Goal: Task Accomplishment & Management: Complete application form

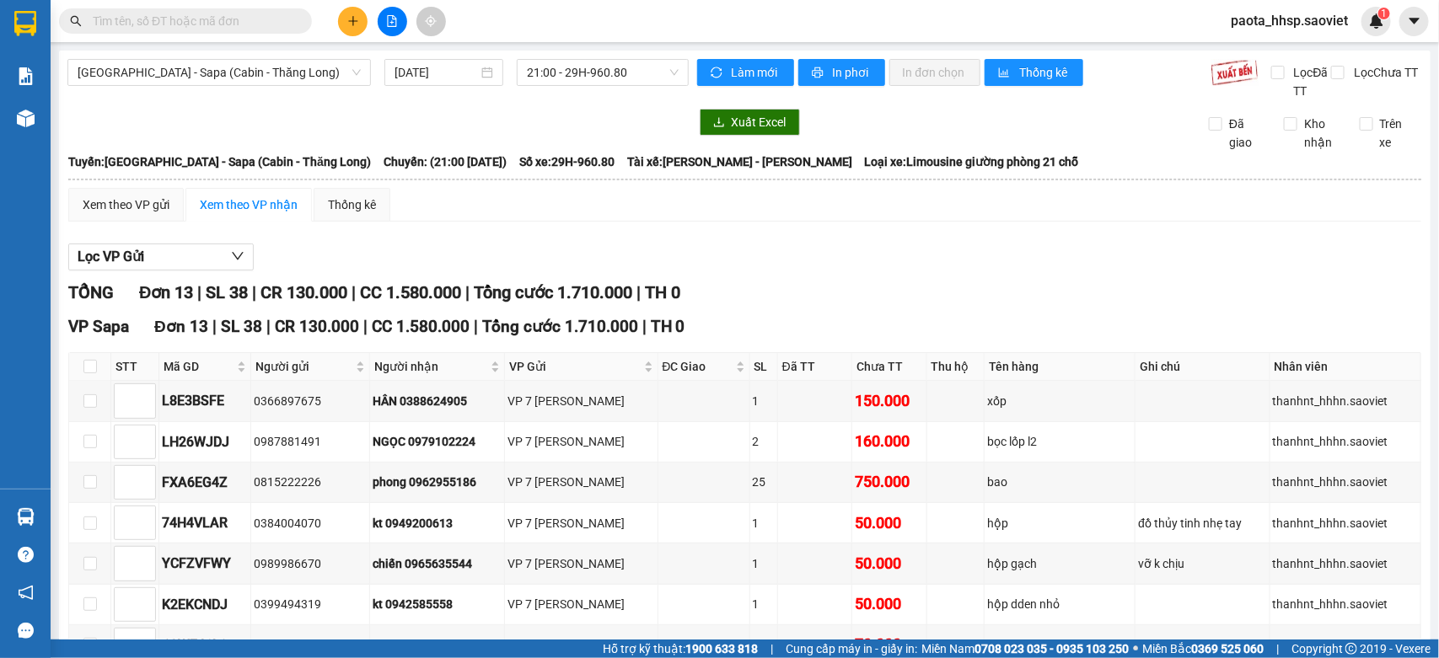
click at [225, 19] on input "text" at bounding box center [192, 21] width 199 height 19
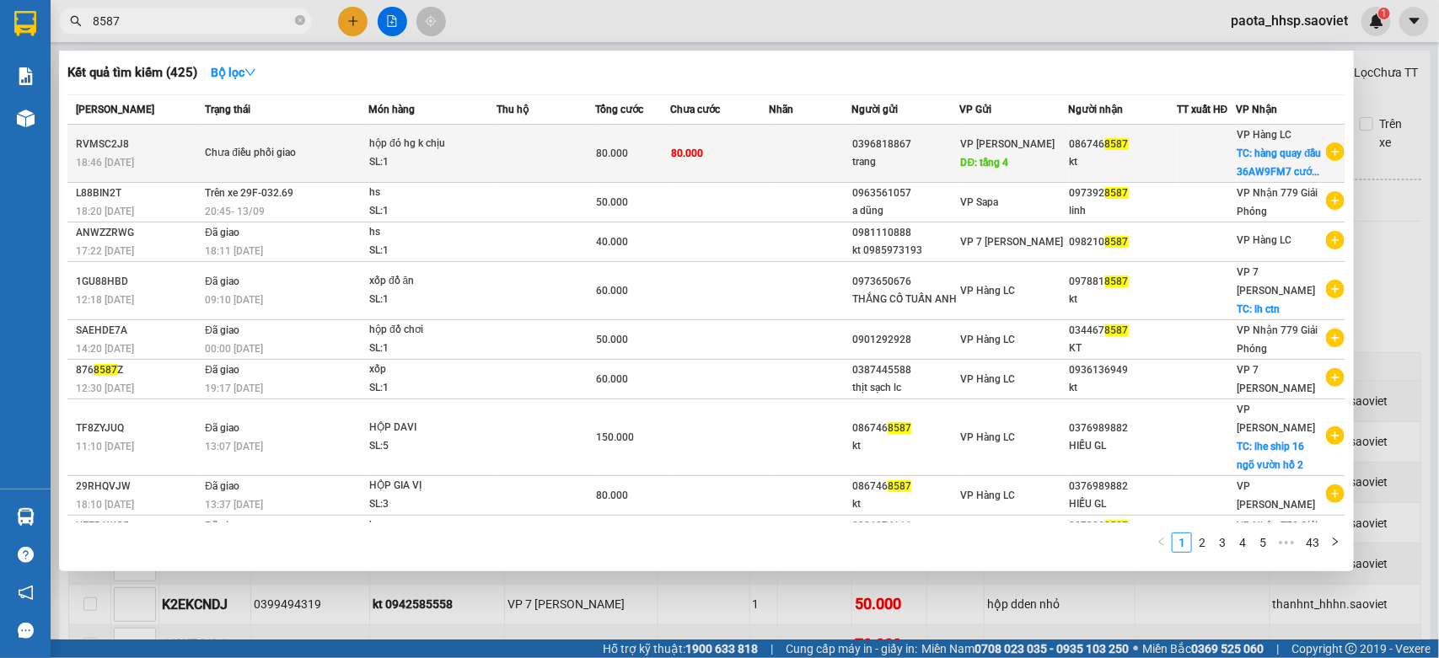
type input "8587"
click at [778, 165] on td at bounding box center [811, 154] width 83 height 58
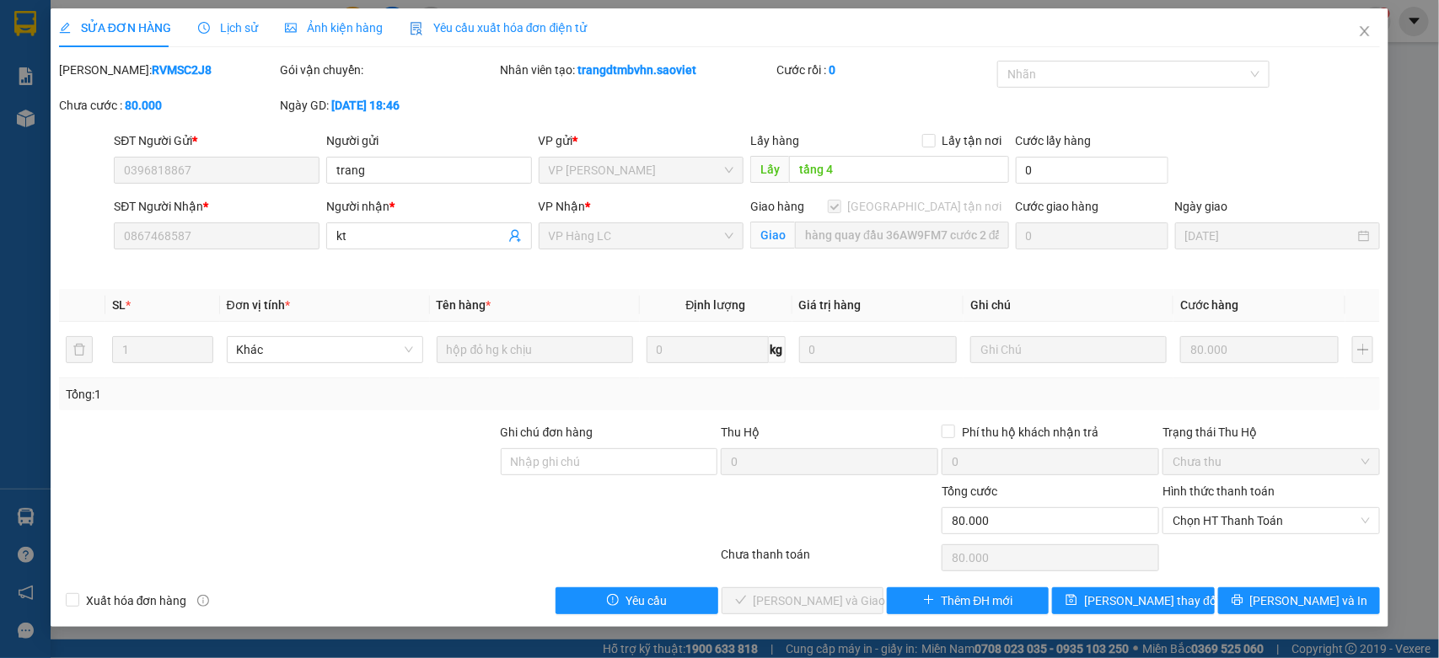
type input "0396818867"
type input "trang"
type input "tầng 4"
type input "0867468587"
type input "kt"
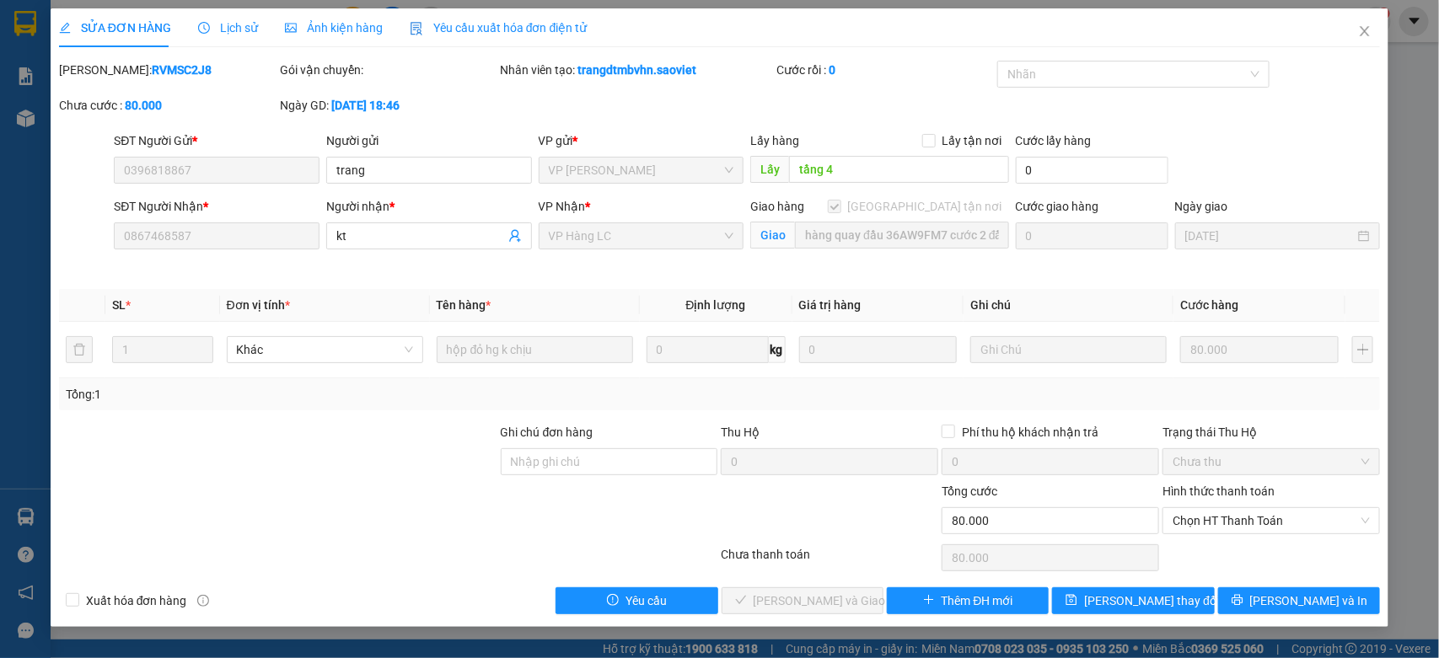
checkbox input "true"
type input "hàng quay đầu 36AW9FM7 cước 2 đầu"
type input "80.000"
click at [217, 21] on span "Lịch sử" at bounding box center [228, 27] width 60 height 13
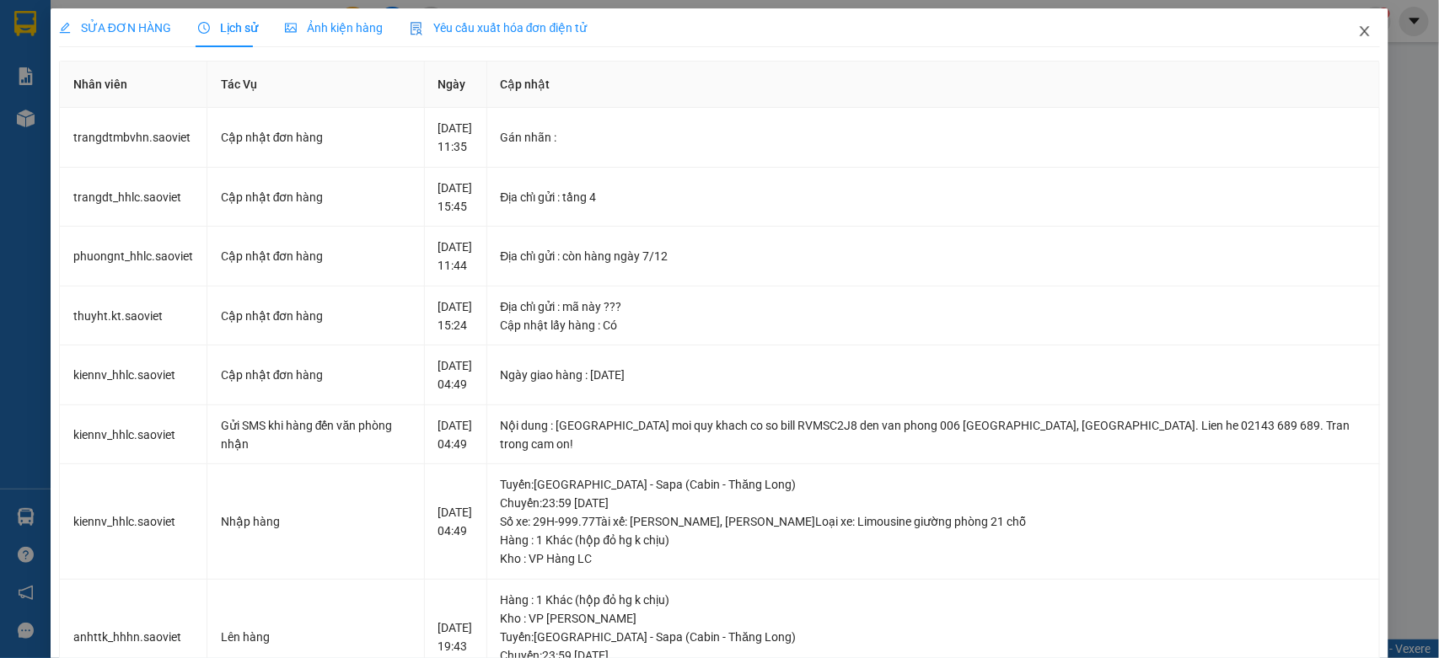
click at [1358, 24] on icon "close" at bounding box center [1364, 30] width 13 height 13
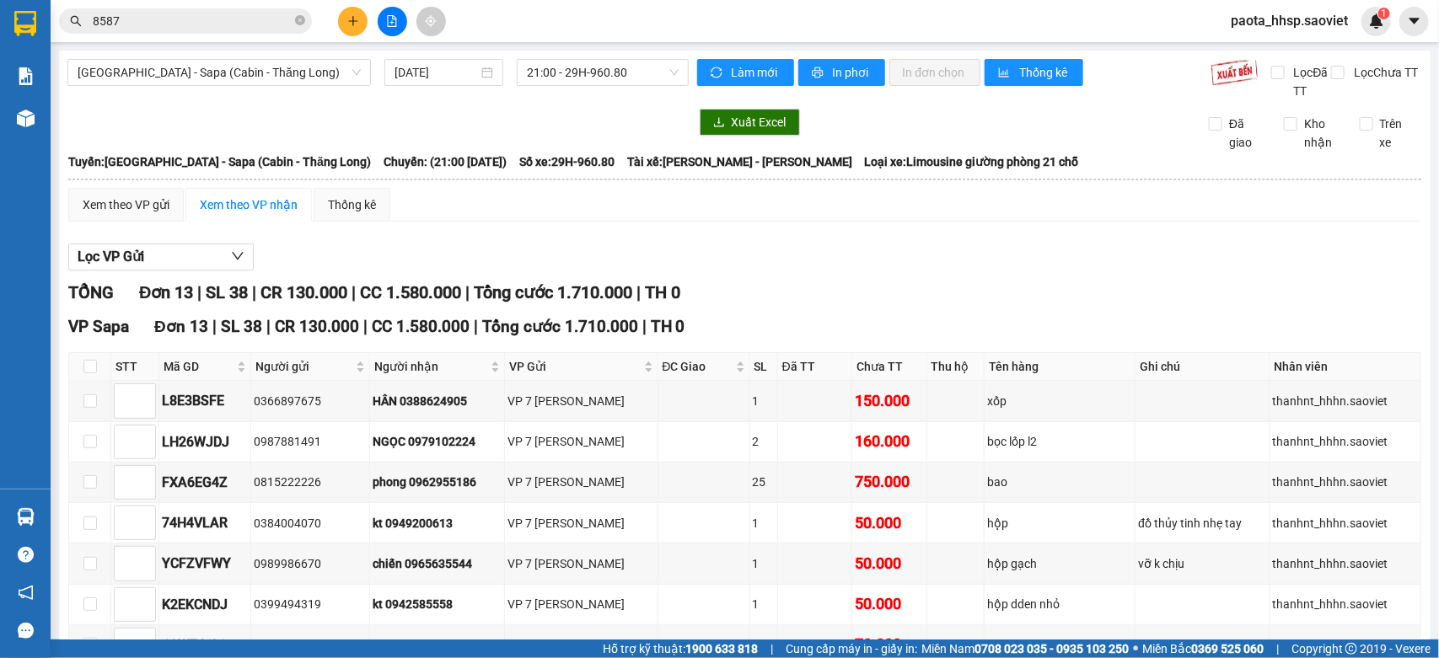
click at [165, 22] on input "8587" at bounding box center [192, 21] width 199 height 19
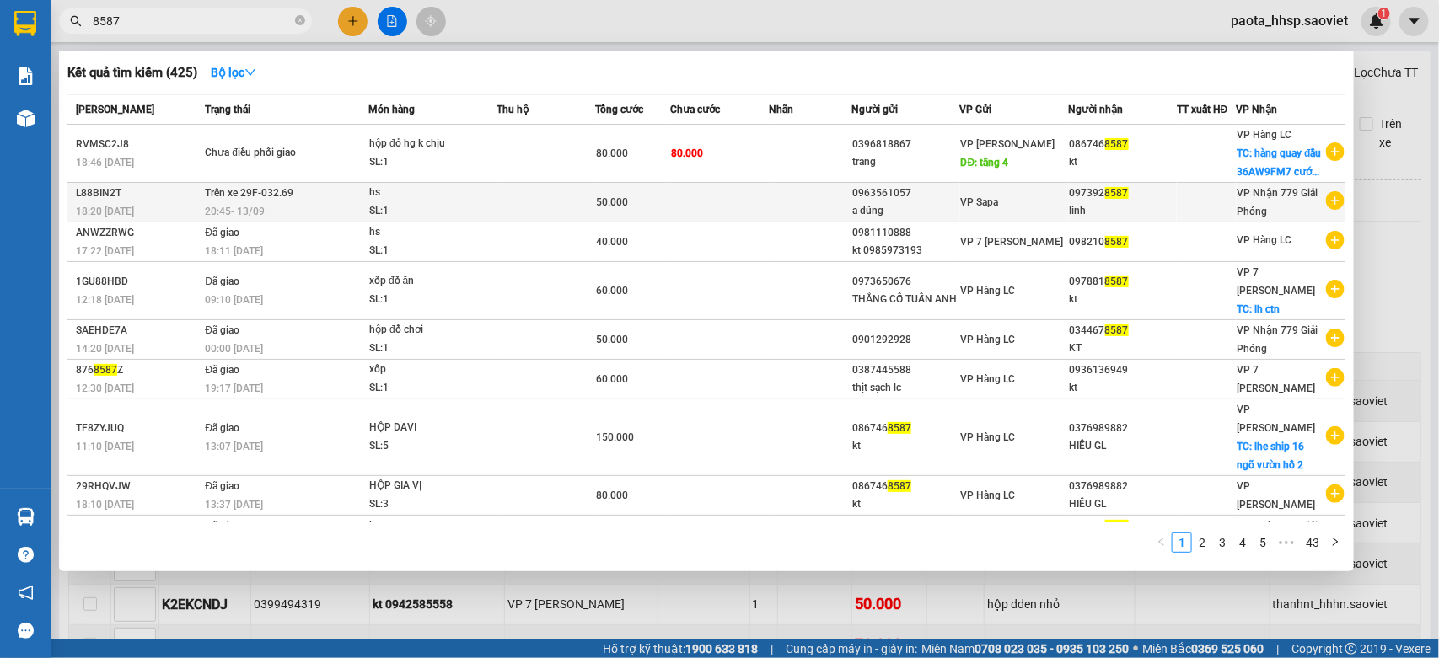
click at [775, 205] on td at bounding box center [811, 203] width 83 height 40
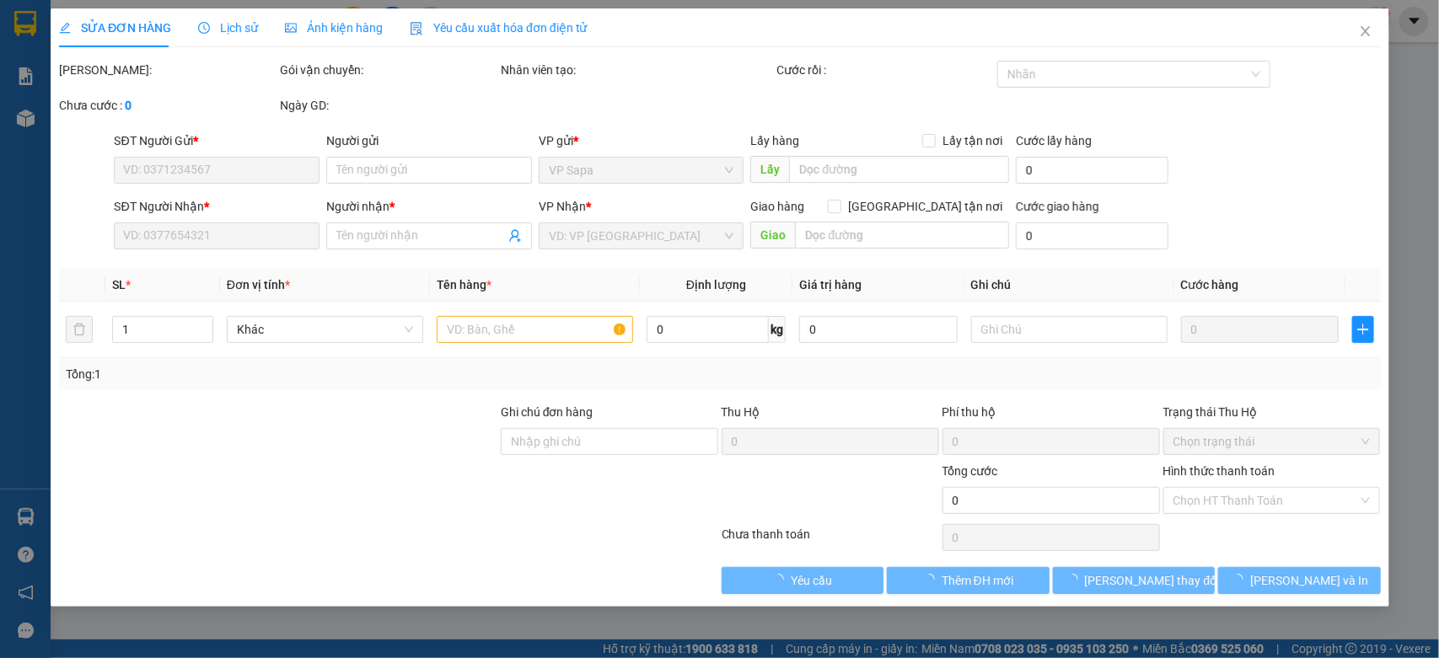
type input "0963561057"
type input "a dũng"
type input "0973928587"
type input "linh"
type input "50.000"
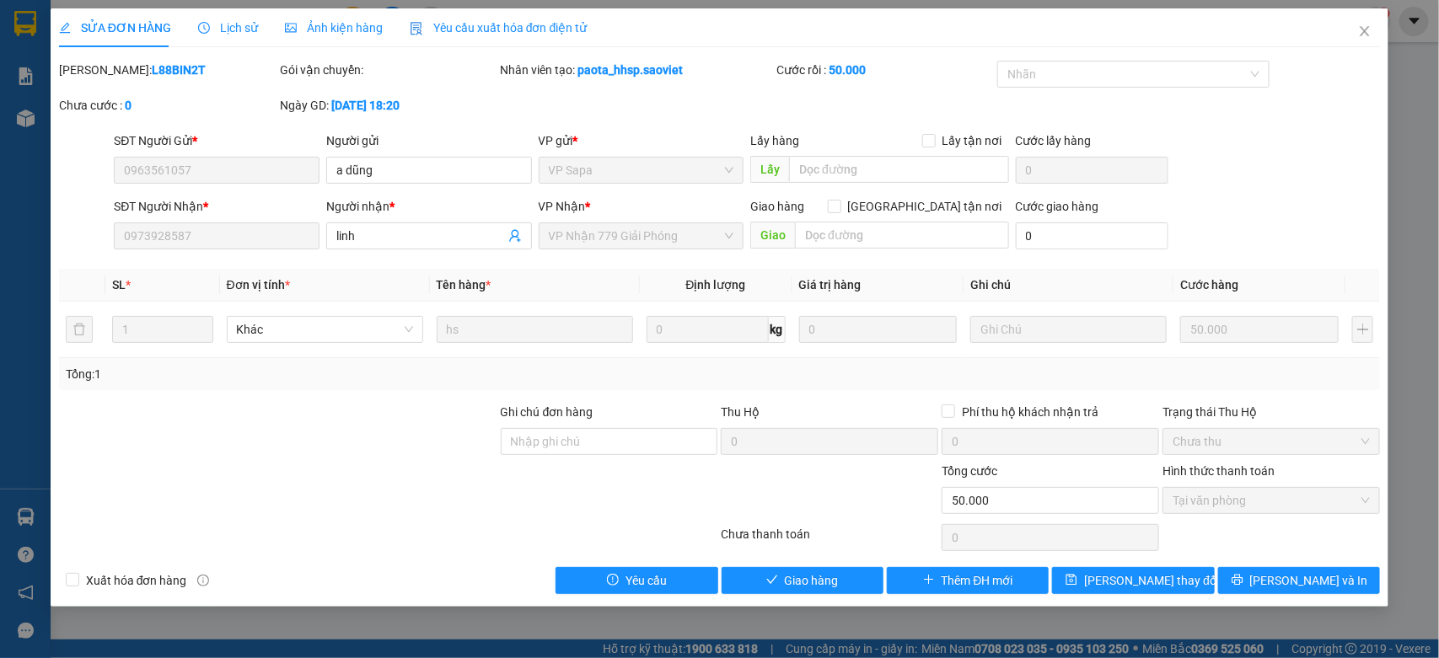
click at [240, 30] on span "Lịch sử" at bounding box center [228, 27] width 60 height 13
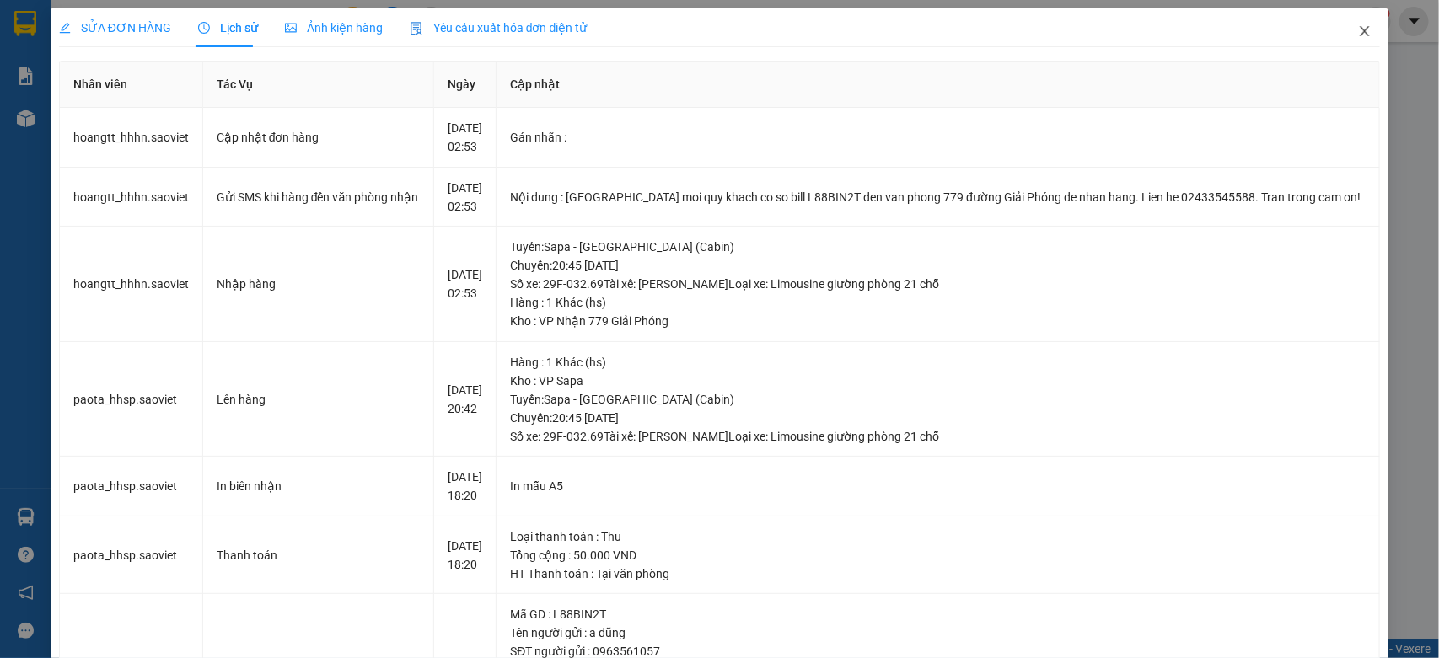
click at [1360, 28] on icon "close" at bounding box center [1364, 31] width 9 height 10
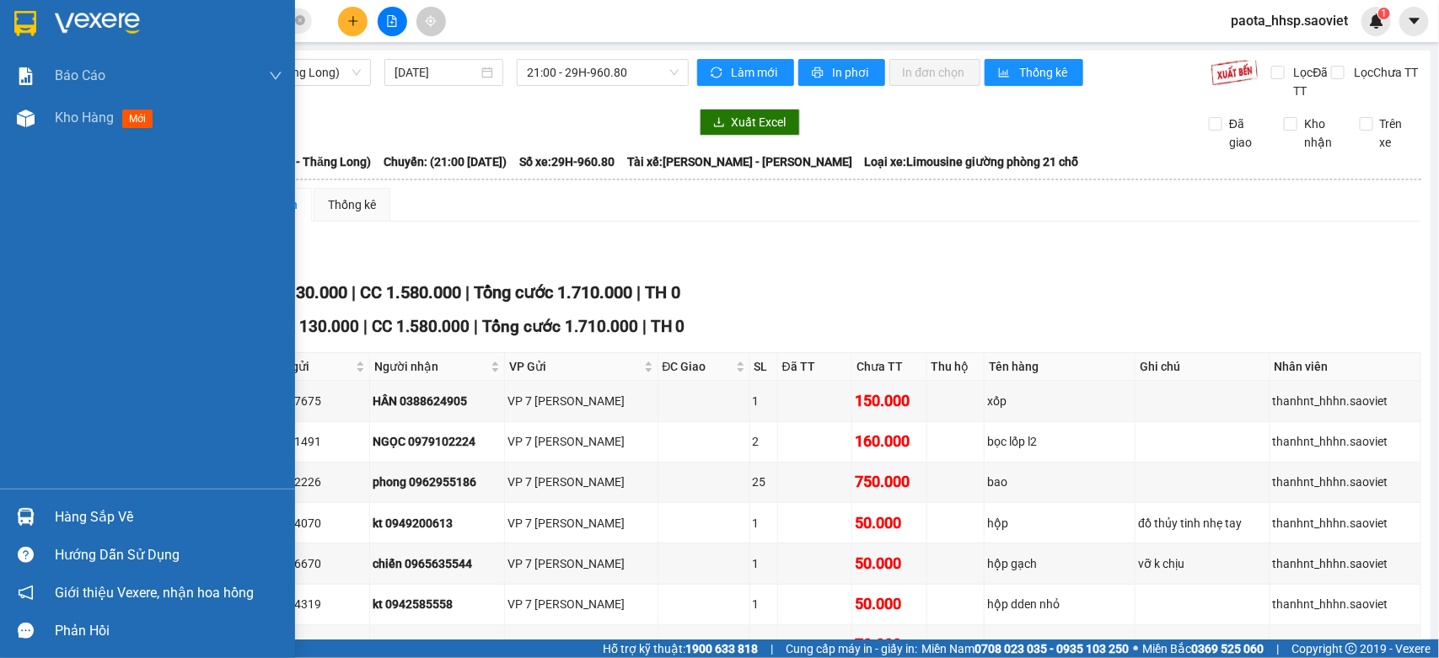
click at [84, 518] on div "Hàng sắp về" at bounding box center [169, 517] width 228 height 25
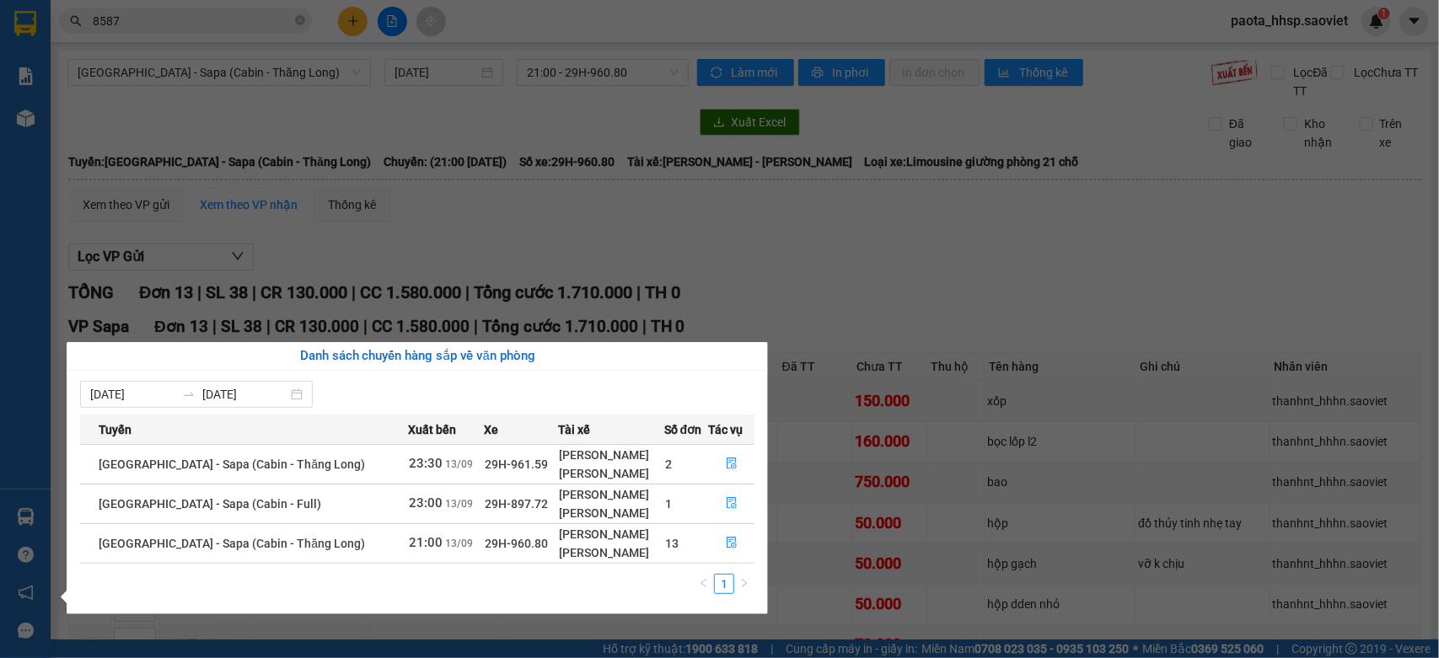
click at [840, 238] on section "Kết quả tìm kiếm ( 425 ) Bộ lọc Mã ĐH Trạng thái Món hàng Thu hộ Tổng cước Chưa…" at bounding box center [719, 329] width 1439 height 658
